Goal: Task Accomplishment & Management: Manage account settings

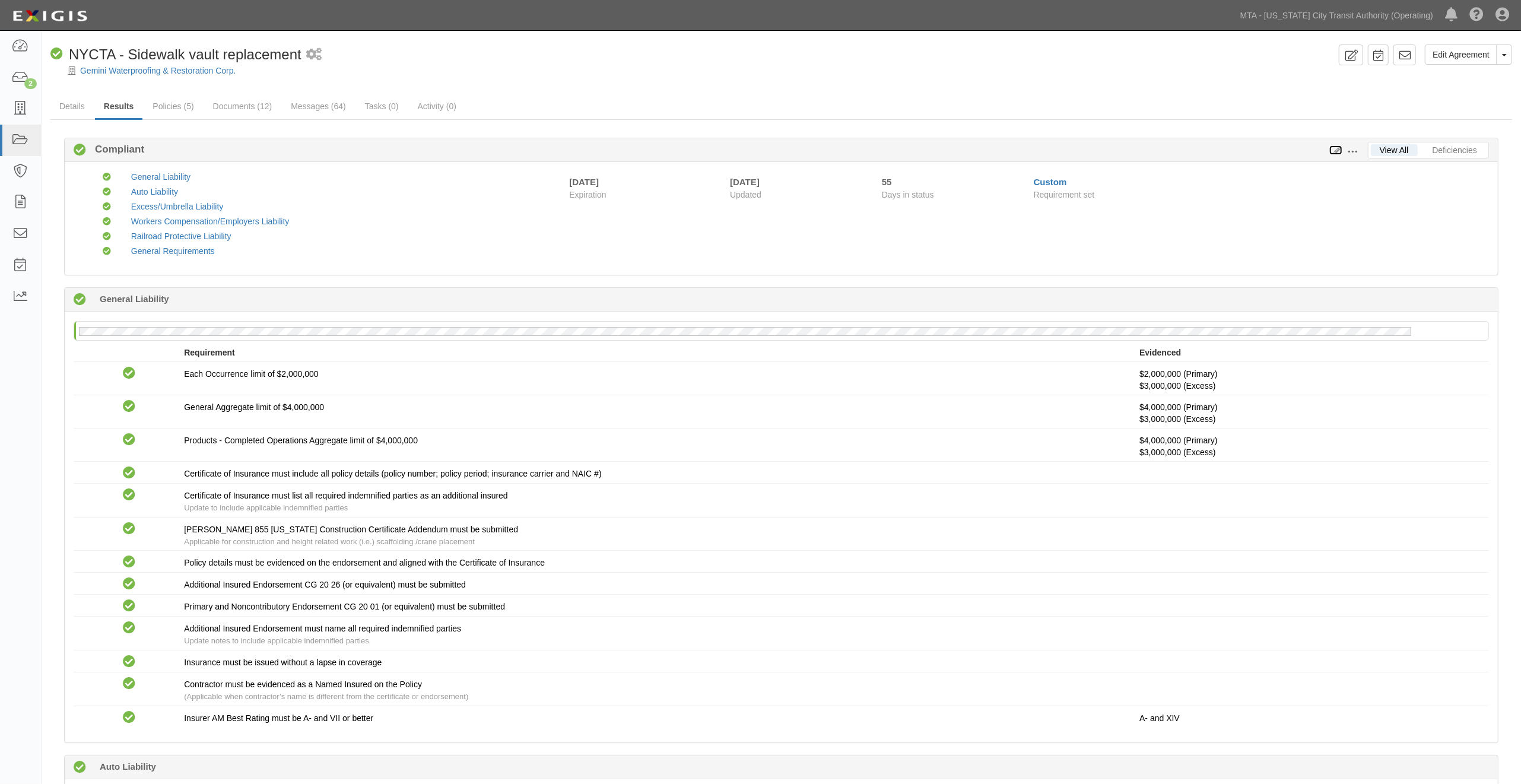
click at [1336, 150] on icon at bounding box center [1336, 151] width 13 height 8
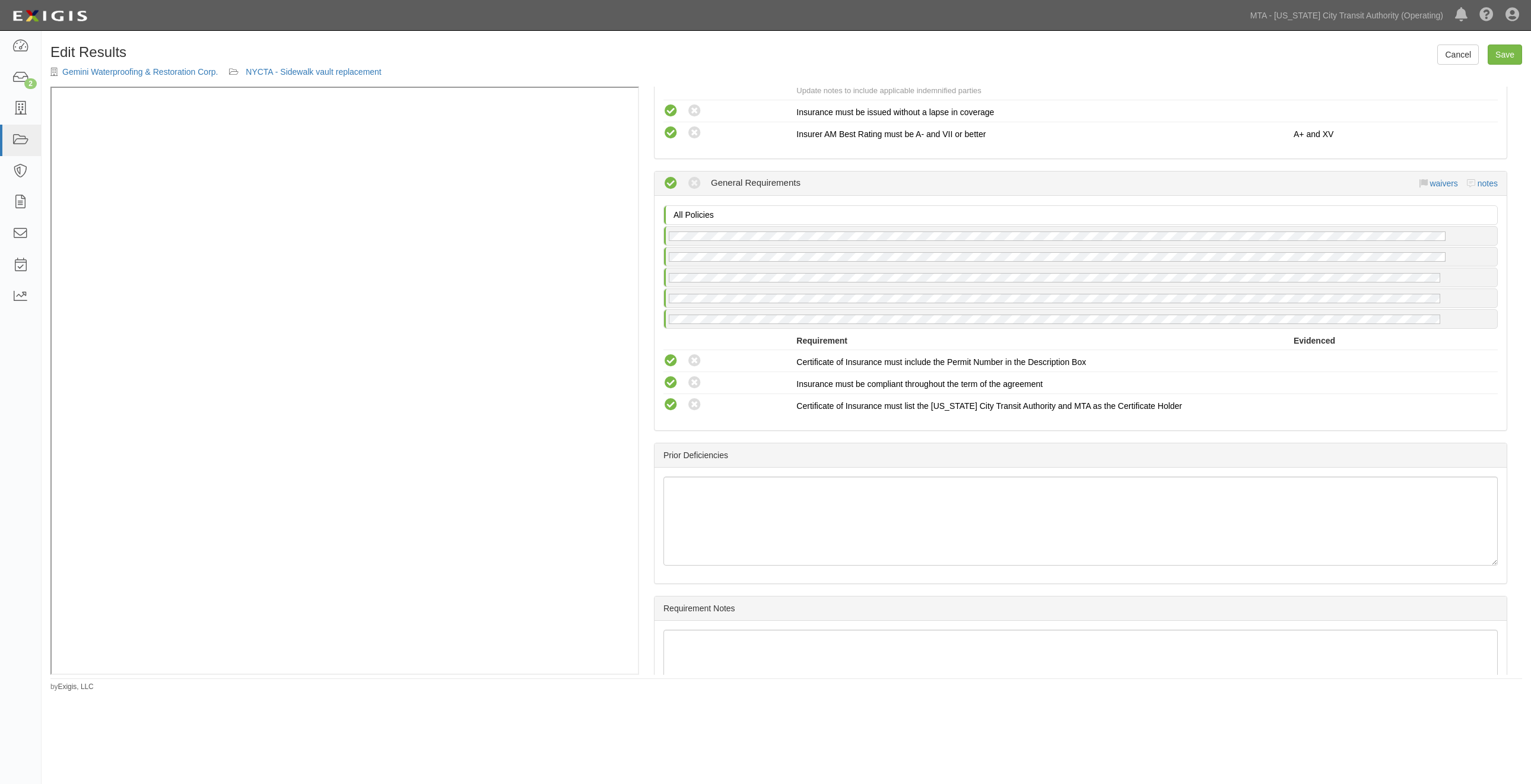
scroll to position [1633, 0]
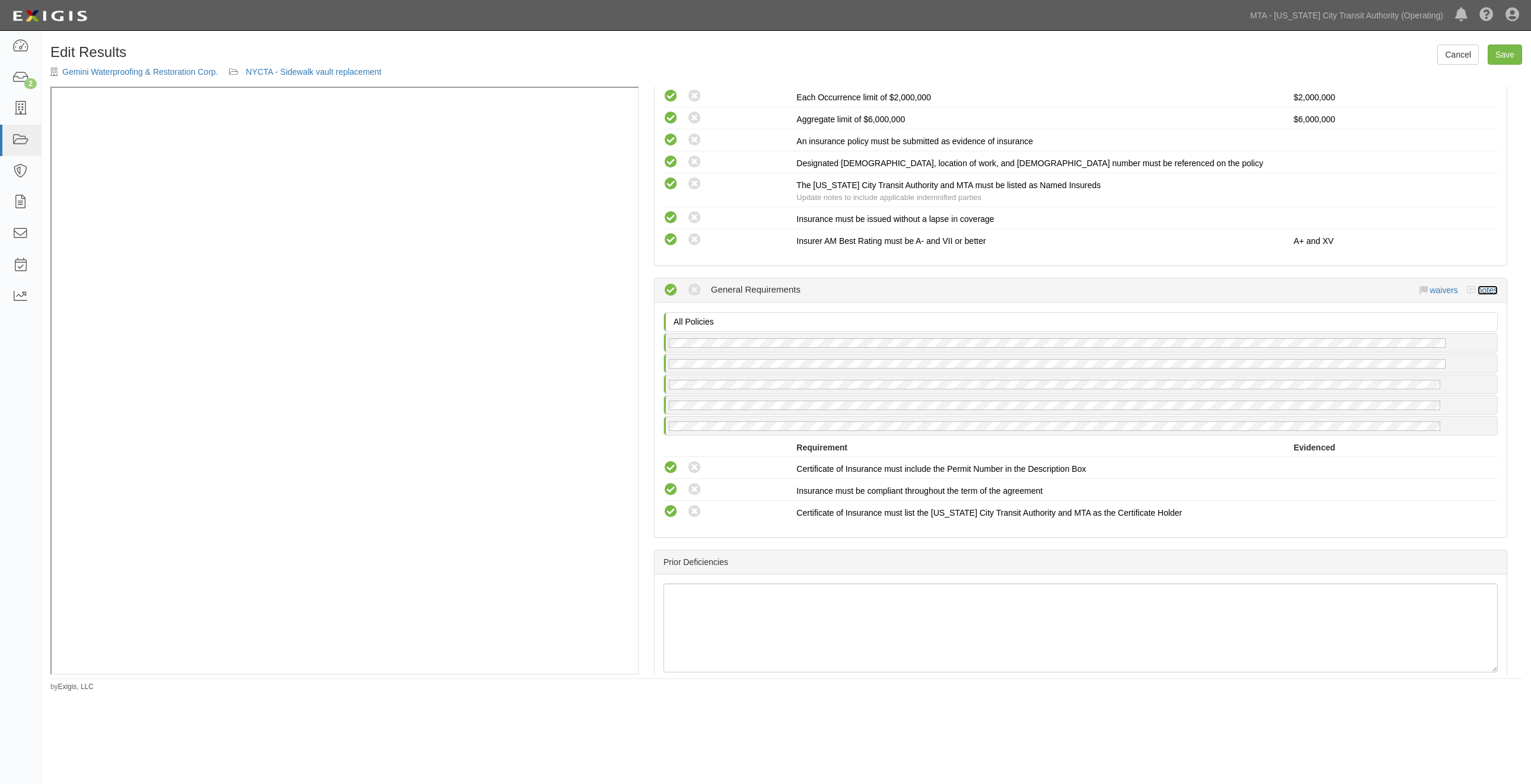
click at [1482, 295] on link "notes" at bounding box center [1487, 290] width 20 height 10
radio input "true"
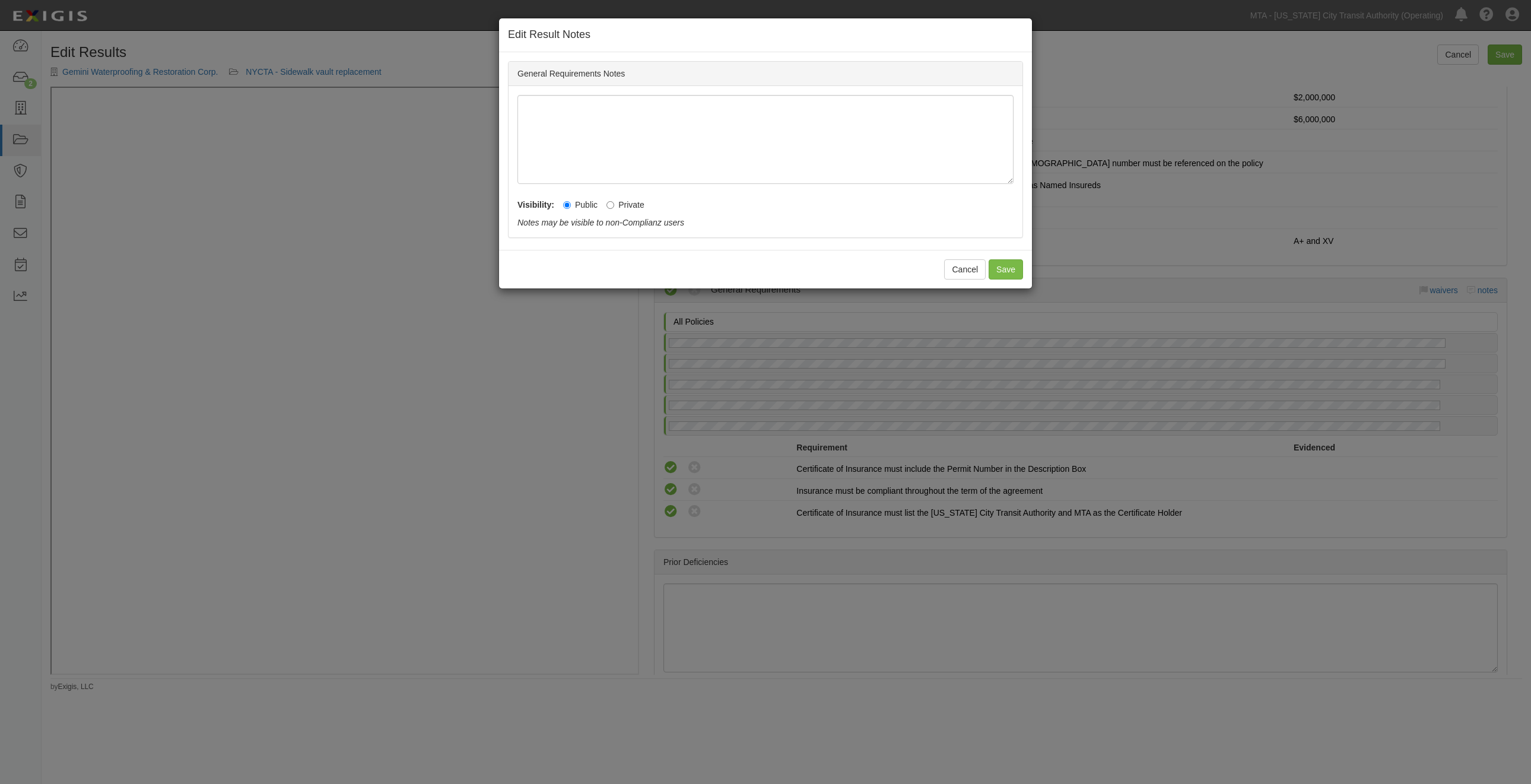
click at [622, 206] on label "Private" at bounding box center [626, 205] width 38 height 12
click at [615, 206] on input "Private" at bounding box center [610, 205] width 8 height 8
radio input "true"
click at [1007, 267] on button "Save" at bounding box center [1006, 269] width 34 height 20
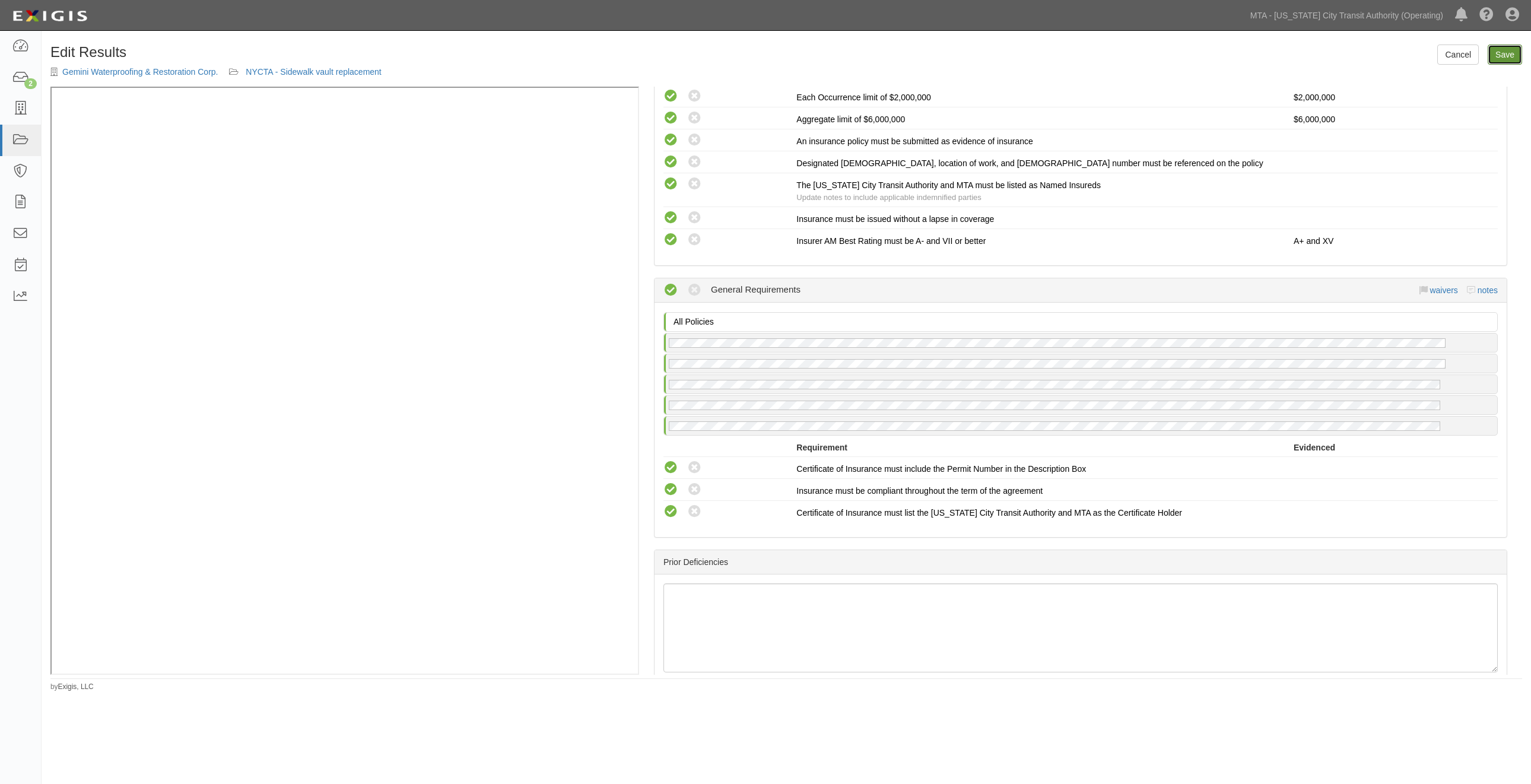
click at [1506, 52] on link "Save" at bounding box center [1505, 54] width 34 height 20
radio input "true"
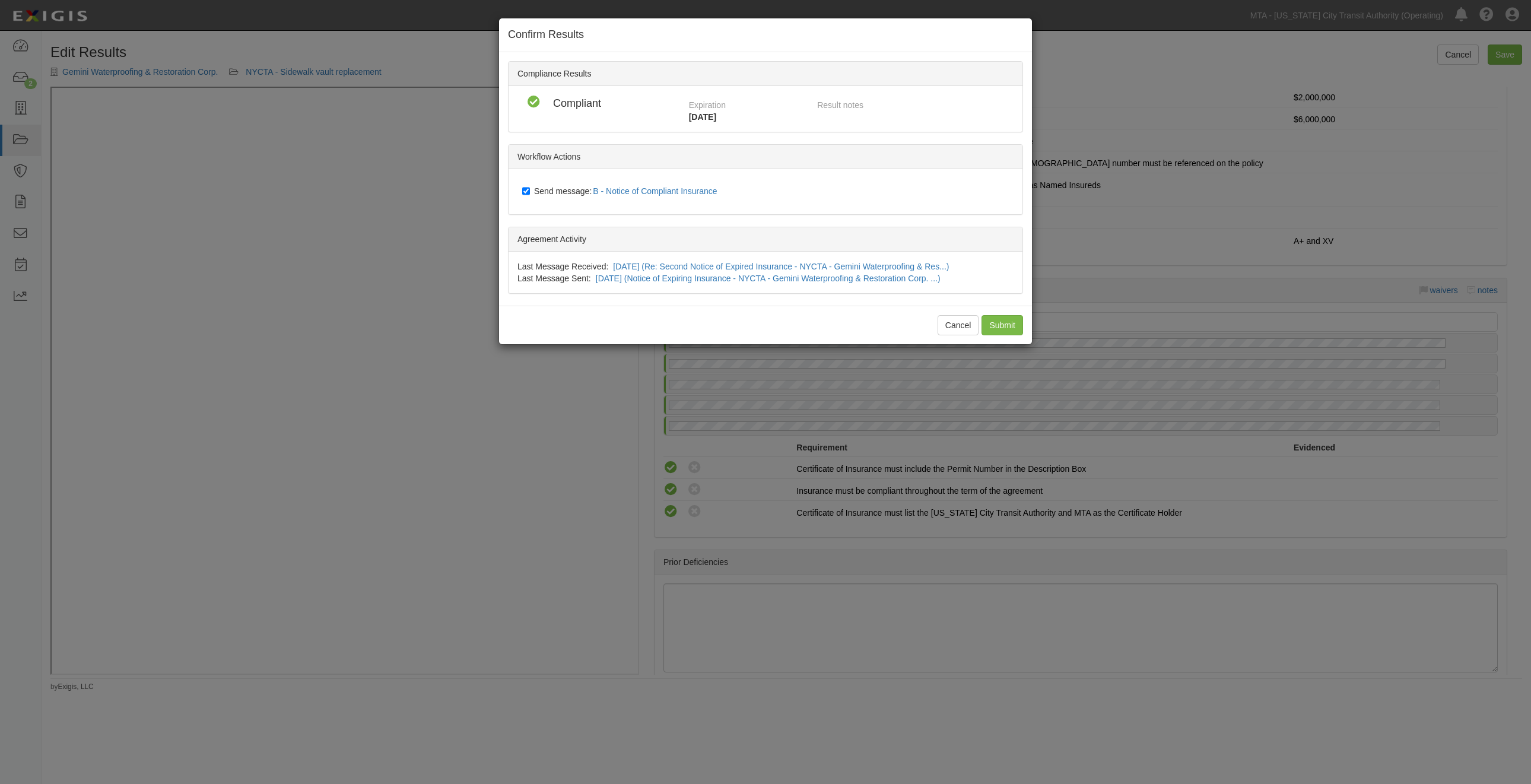
click at [561, 182] on div "Send message: B - Notice of Compliant Insurance" at bounding box center [768, 192] width 509 height 27
click at [558, 189] on span "Send message: B - Notice of Compliant Insurance" at bounding box center [628, 191] width 188 height 10
click at [530, 189] on input "Send message: B - Notice of Compliant Insurance" at bounding box center [526, 191] width 8 height 10
checkbox input "false"
click at [992, 324] on input "Submit" at bounding box center [1002, 324] width 42 height 20
